Goal: Check status: Check status

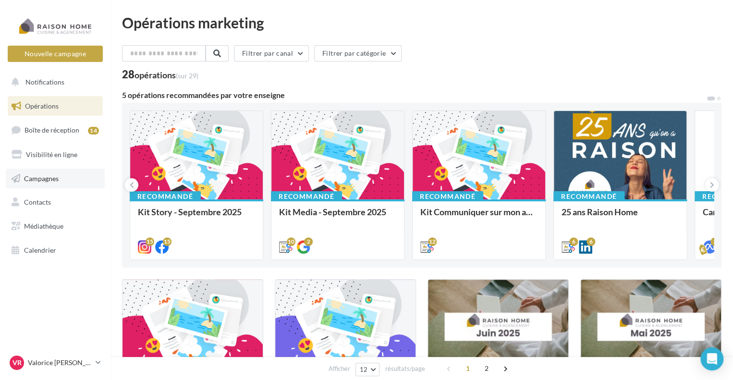
click at [57, 176] on span "Campagnes" at bounding box center [41, 178] width 35 height 8
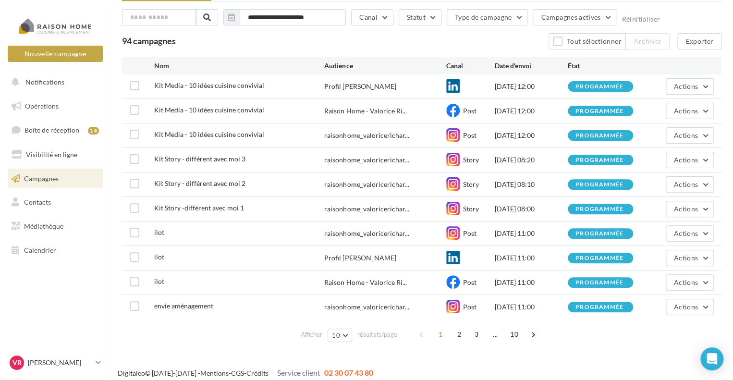
scroll to position [57, 0]
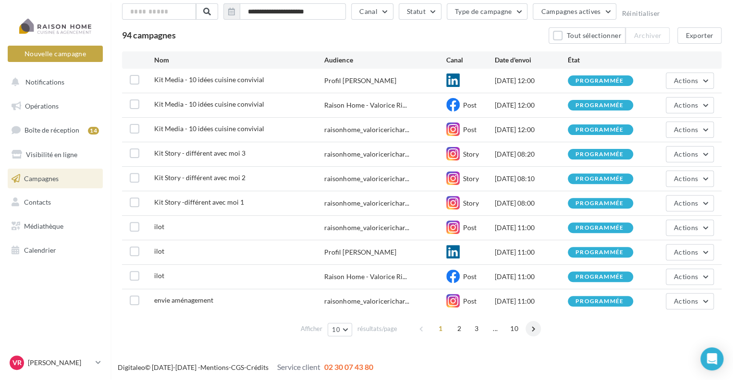
click at [530, 331] on span at bounding box center [532, 328] width 15 height 15
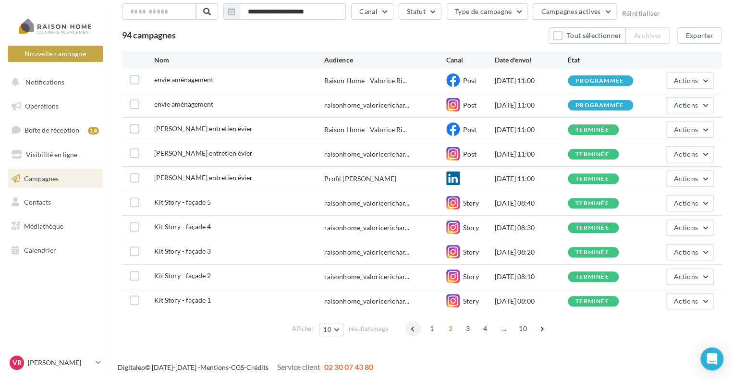
click at [413, 329] on span at bounding box center [412, 328] width 15 height 15
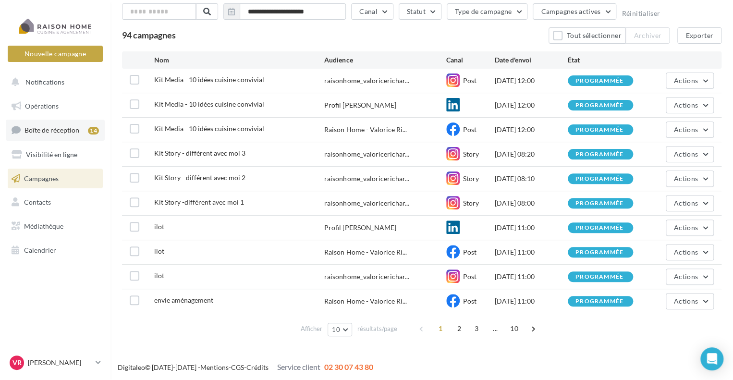
click at [71, 139] on link "Boîte de réception 14" at bounding box center [55, 130] width 99 height 21
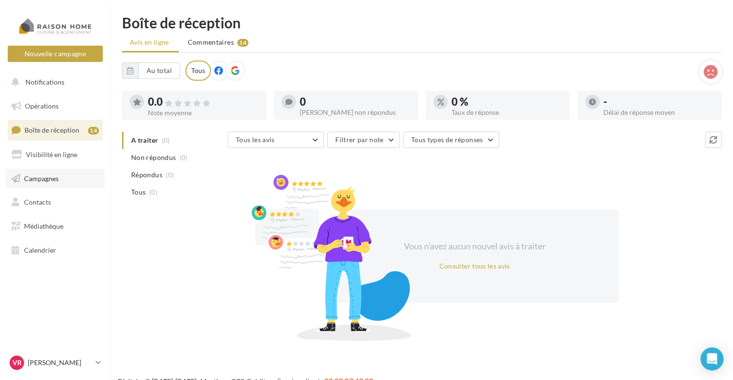
click at [68, 184] on link "Campagnes" at bounding box center [55, 179] width 99 height 20
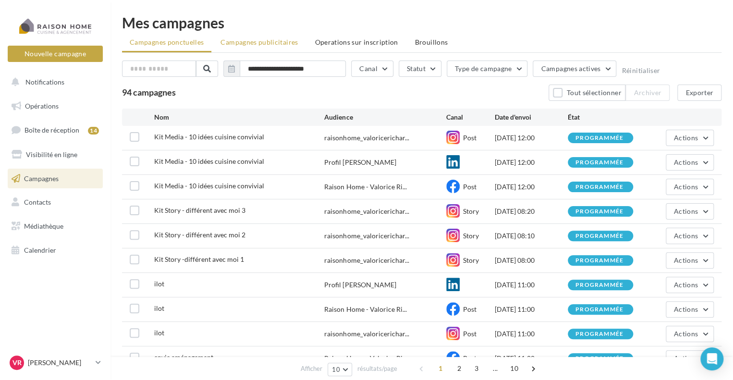
click at [270, 45] on span "Campagnes publicitaires" at bounding box center [258, 42] width 77 height 8
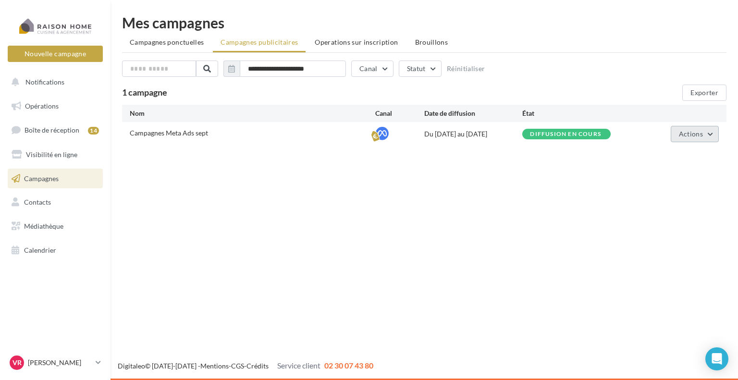
click at [698, 136] on span "Actions" at bounding box center [690, 134] width 24 height 8
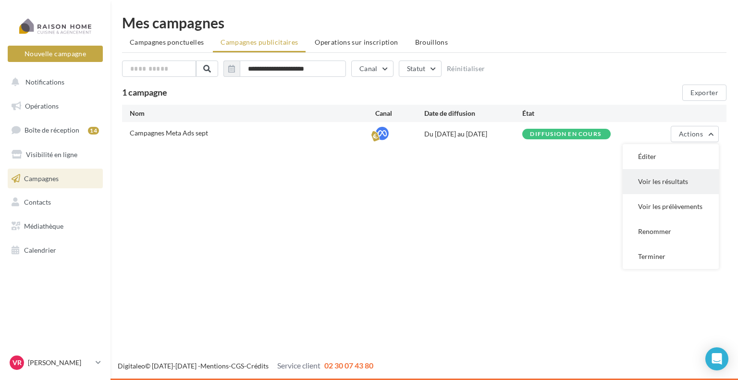
click at [666, 190] on button "Voir les résultats" at bounding box center [670, 181] width 96 height 25
